Goal: Check status

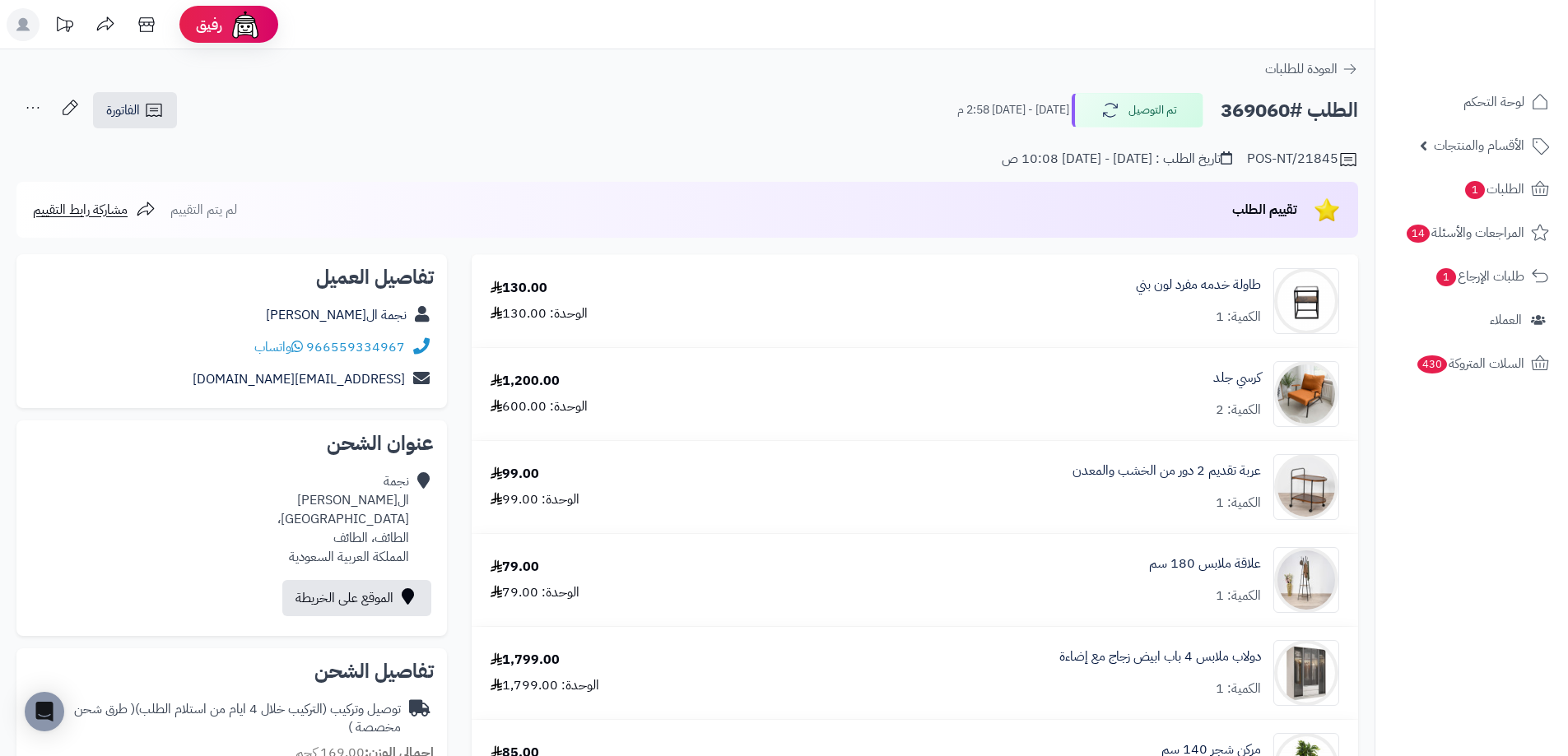
click at [1259, 96] on h2 "الطلب #369060" at bounding box center [1290, 110] width 138 height 34
click at [1257, 112] on h2 "الطلب #369060" at bounding box center [1290, 110] width 138 height 34
copy h2 "369060"
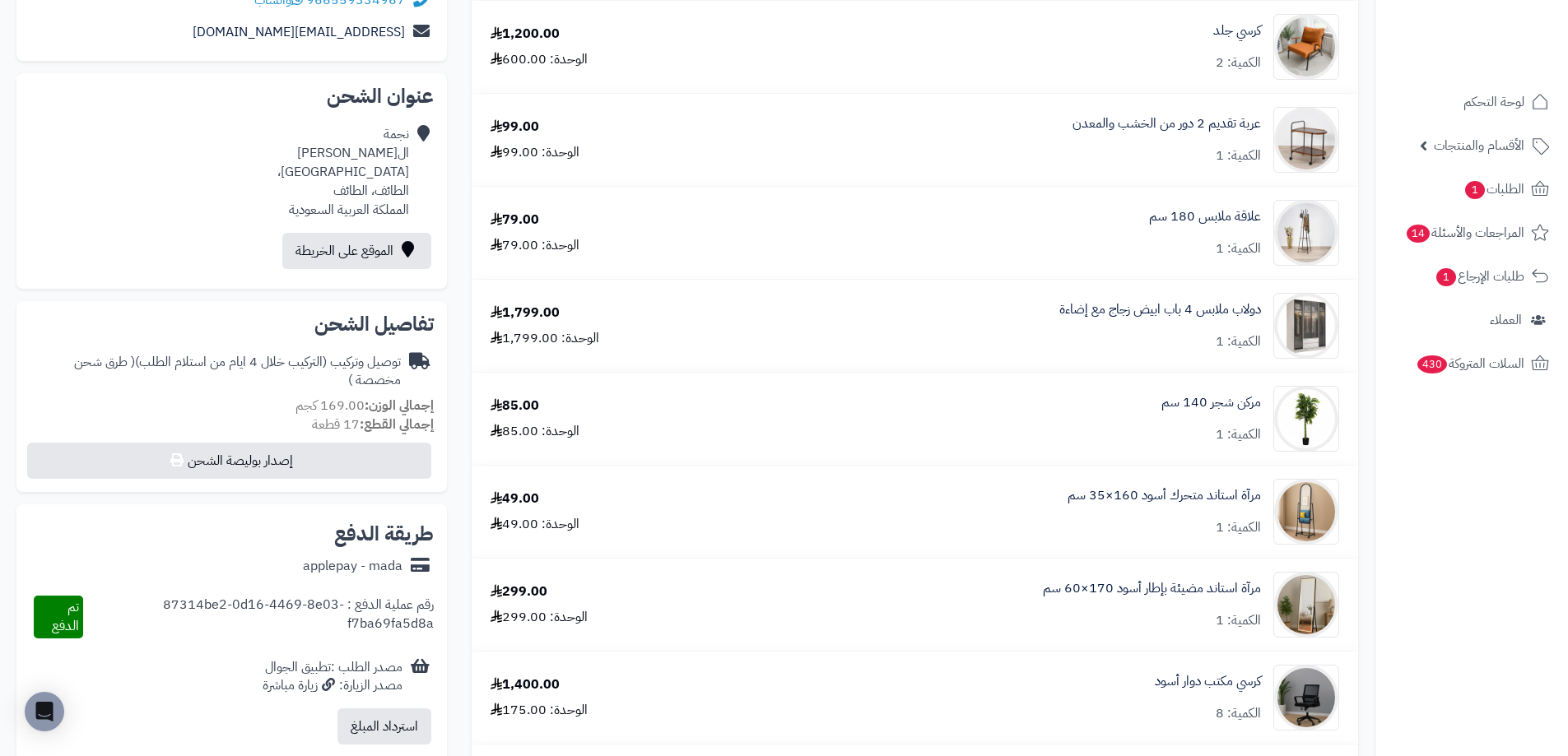
scroll to position [494, 0]
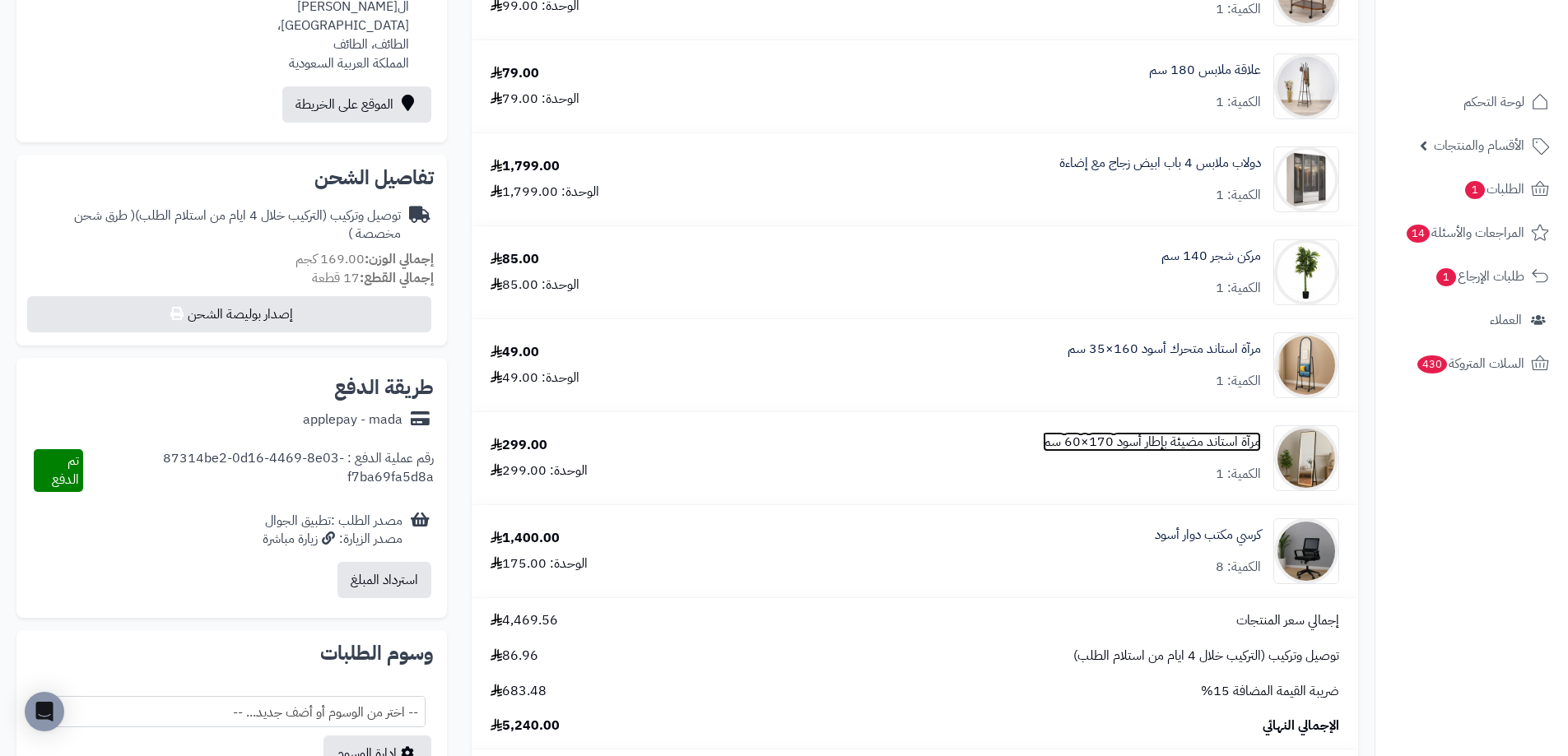
click at [1108, 435] on link "مرآة استاند مضيئة بإطار أسود 170×60 سم" at bounding box center [1152, 442] width 218 height 19
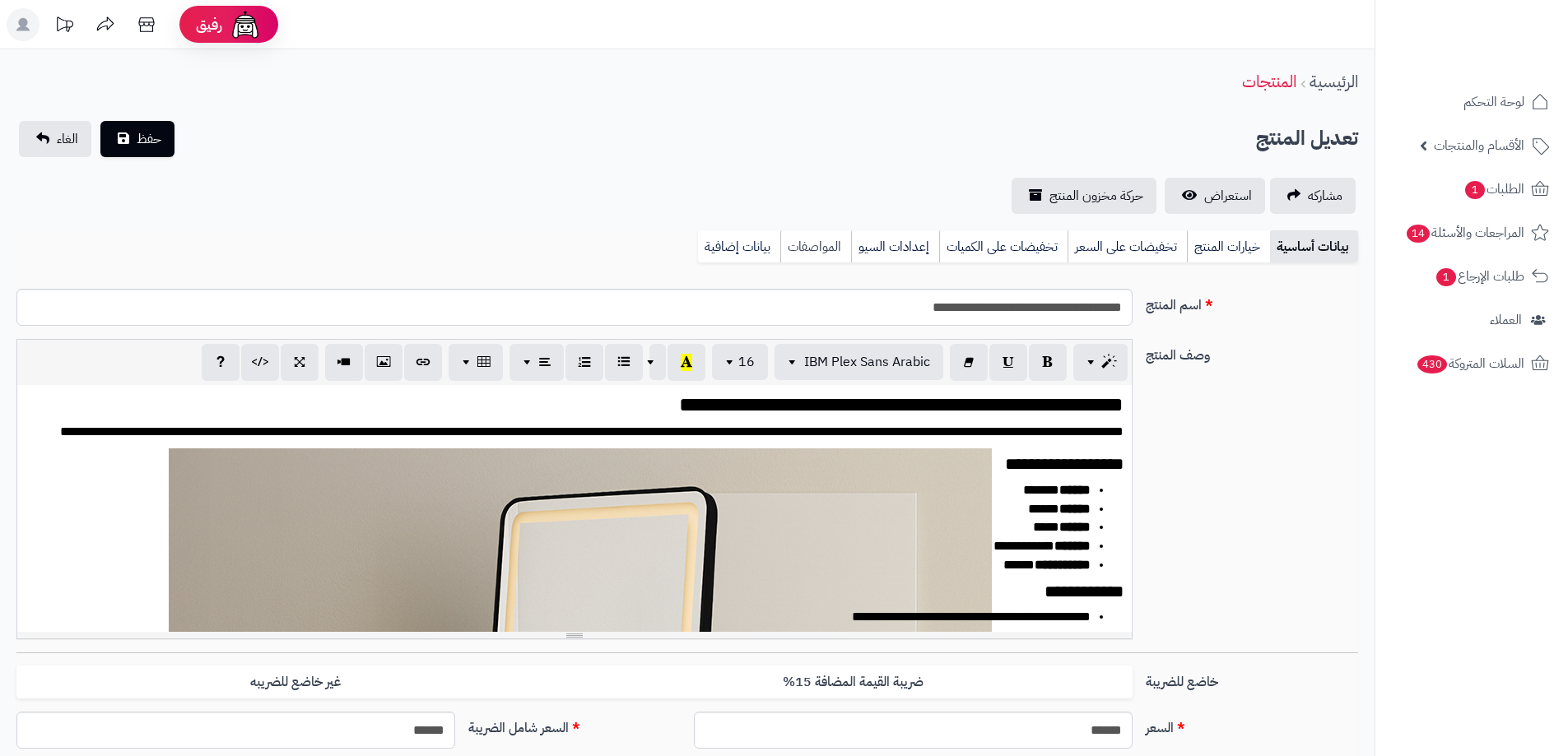
scroll to position [2914, 0]
click at [734, 247] on link "بيانات إضافية" at bounding box center [739, 247] width 82 height 33
